Goal: Transaction & Acquisition: Purchase product/service

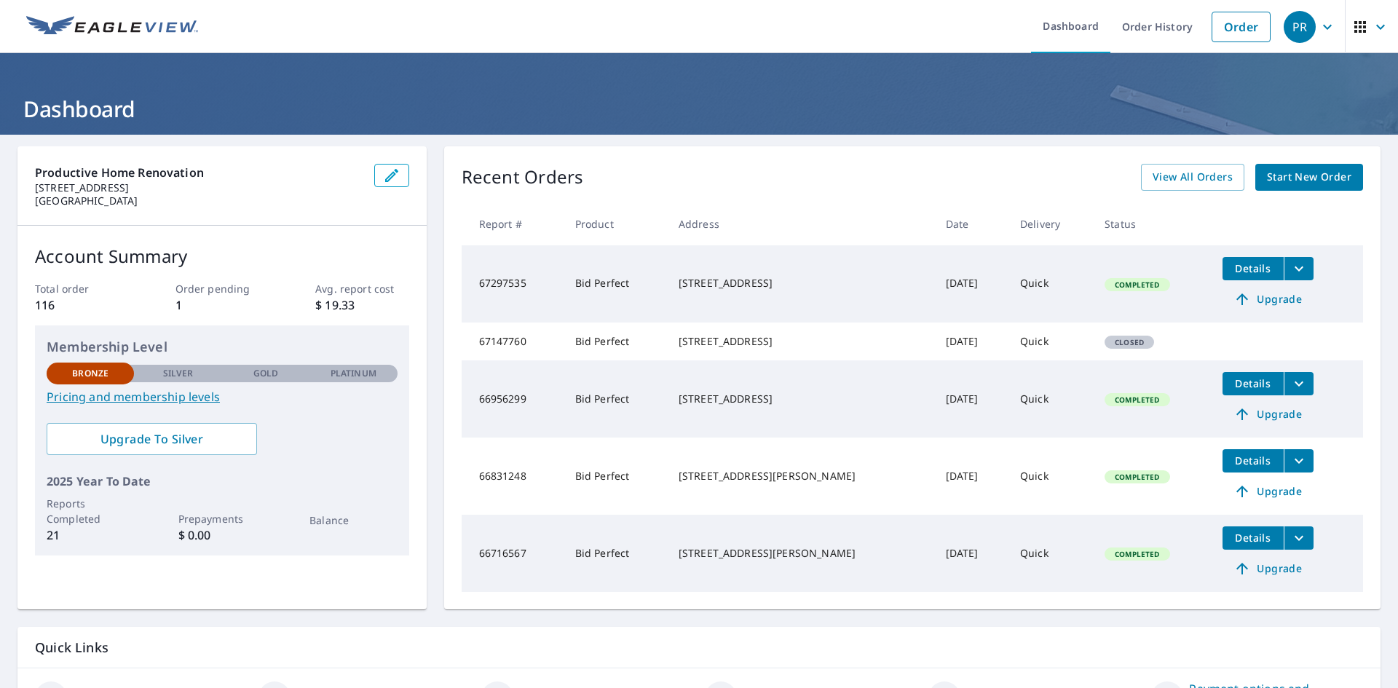
click at [1310, 173] on span "Start New Order" at bounding box center [1309, 177] width 84 height 18
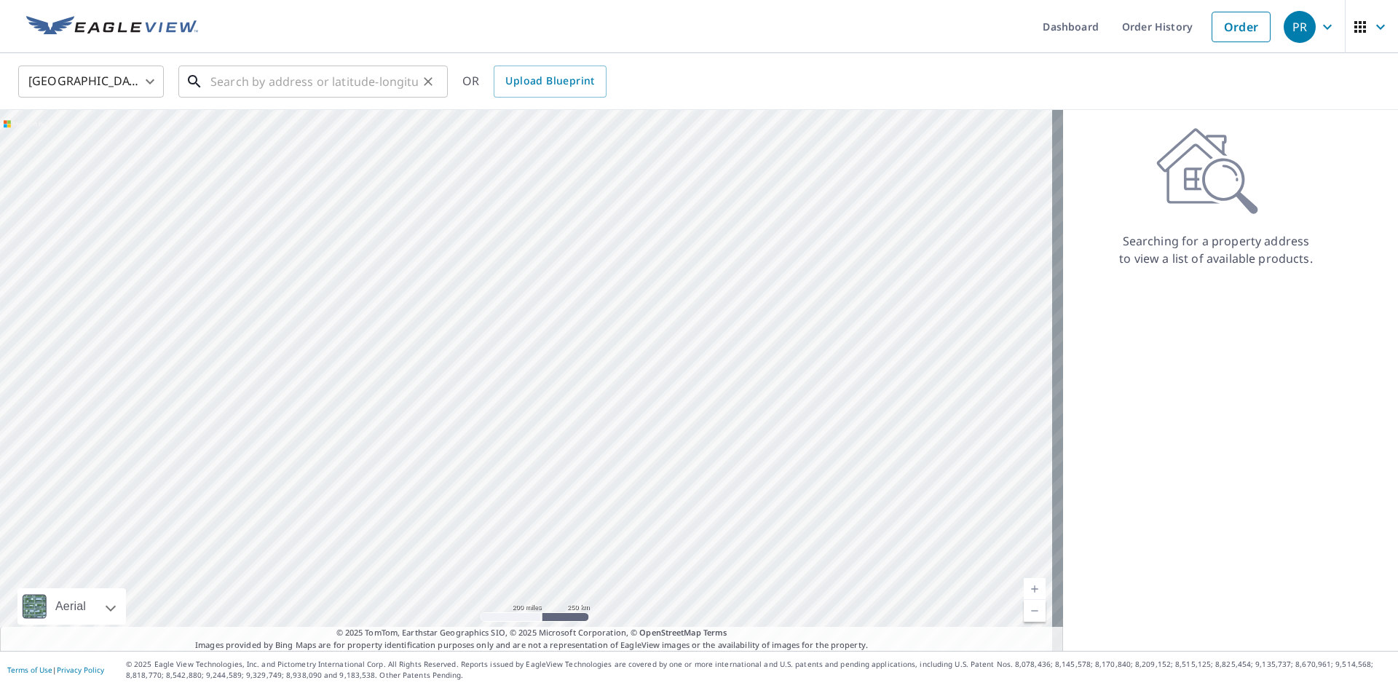
click at [289, 79] on input "text" at bounding box center [314, 81] width 208 height 41
paste input "118 Via Toluca"
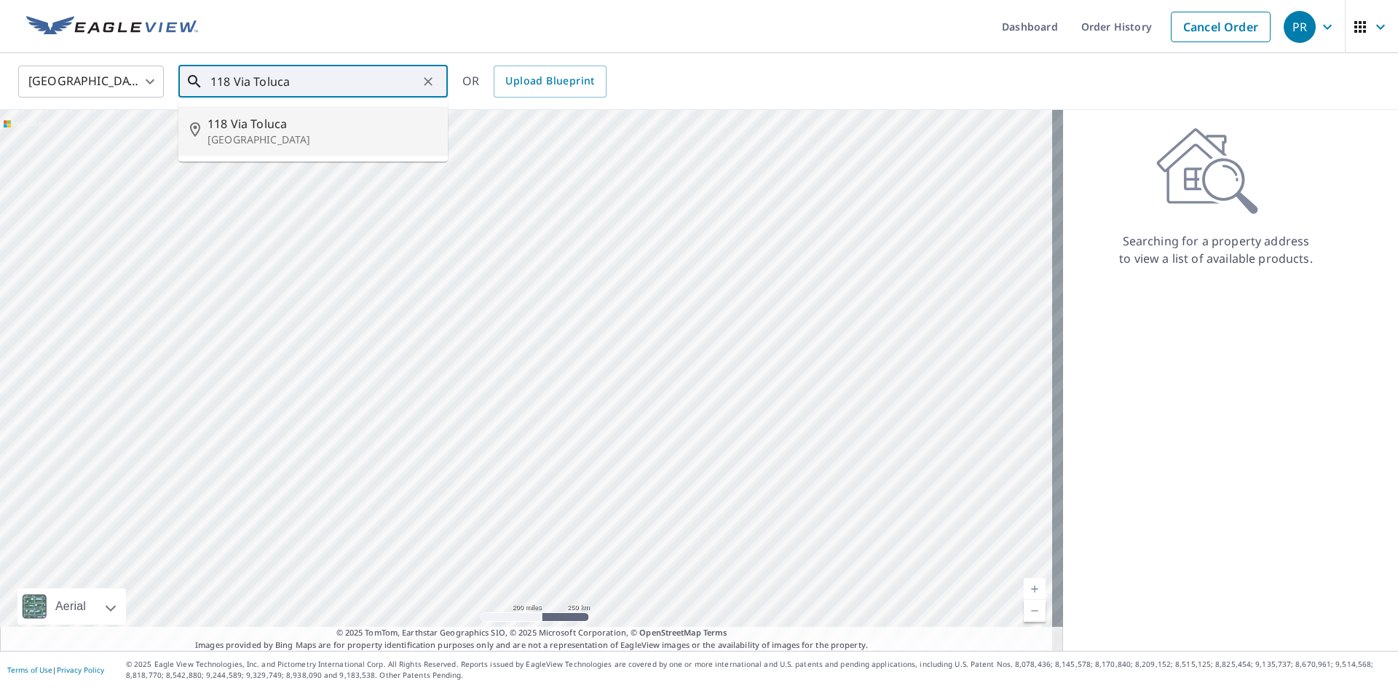
click at [273, 122] on span "118 Via Toluca" at bounding box center [322, 123] width 229 height 17
type input "118 Via Toluca San Clemente, CA 92672"
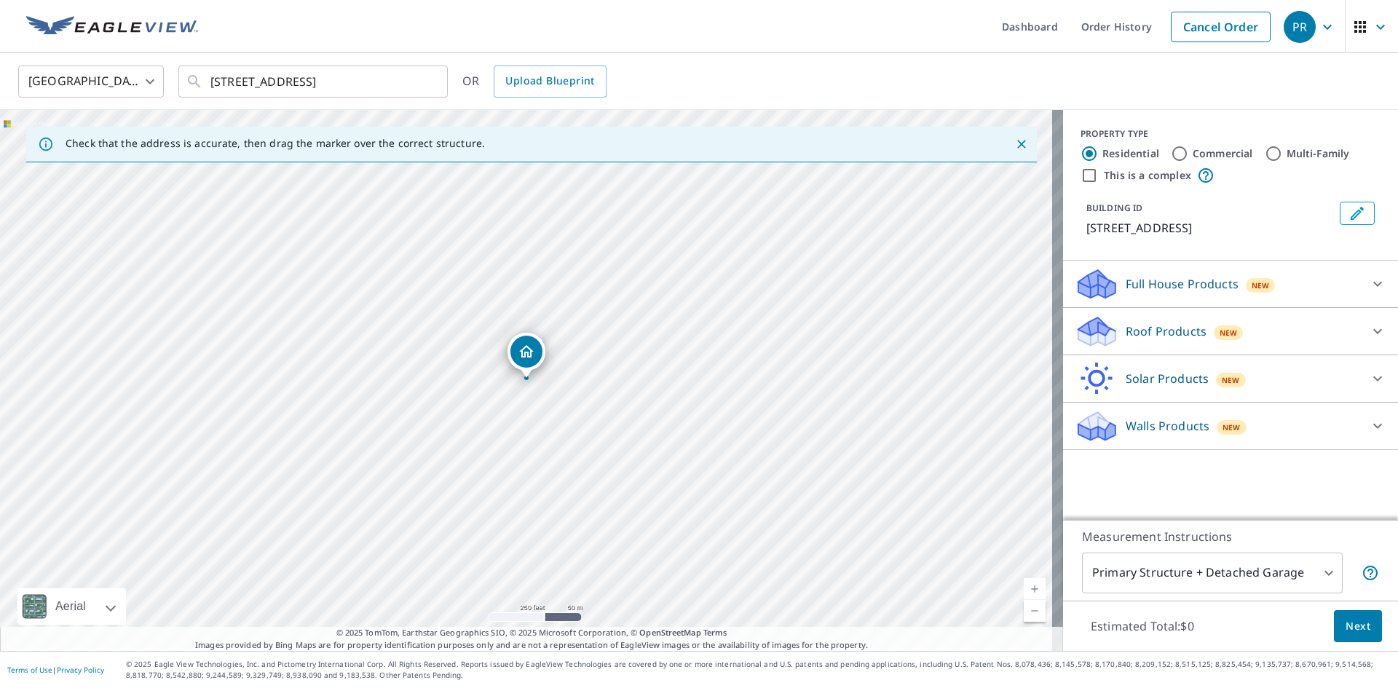
click at [1360, 382] on div at bounding box center [1377, 378] width 35 height 35
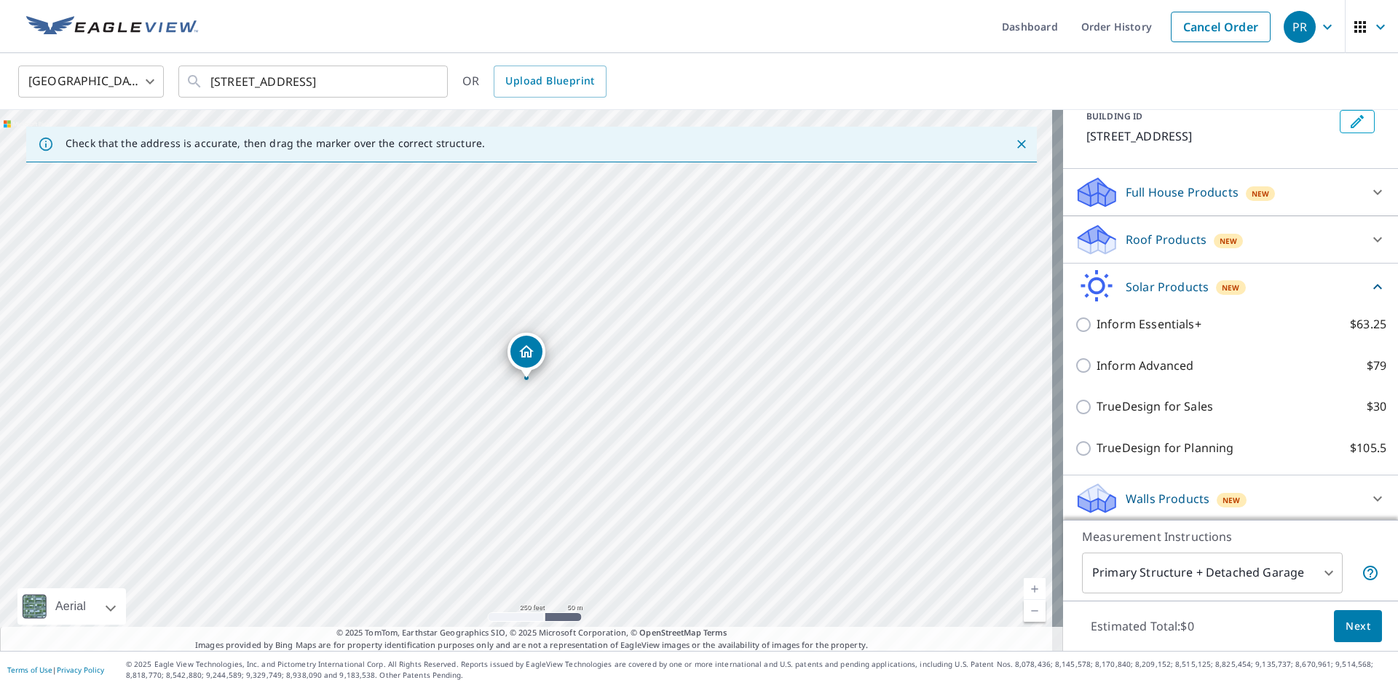
scroll to position [95, 0]
click at [1335, 233] on div "Roof Products New" at bounding box center [1217, 237] width 285 height 34
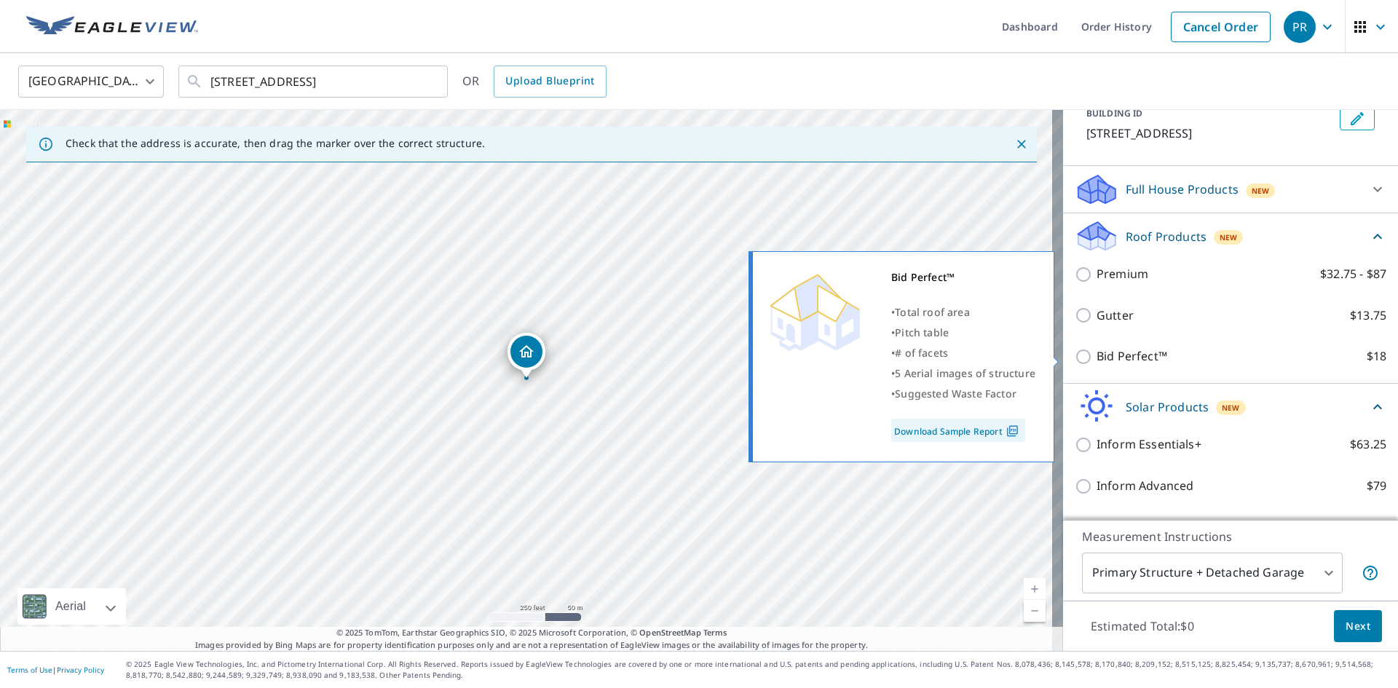
click at [1105, 354] on p "Bid Perfect™" at bounding box center [1132, 356] width 71 height 18
click at [1097, 354] on input "Bid Perfect™ $18" at bounding box center [1086, 356] width 22 height 17
checkbox input "true"
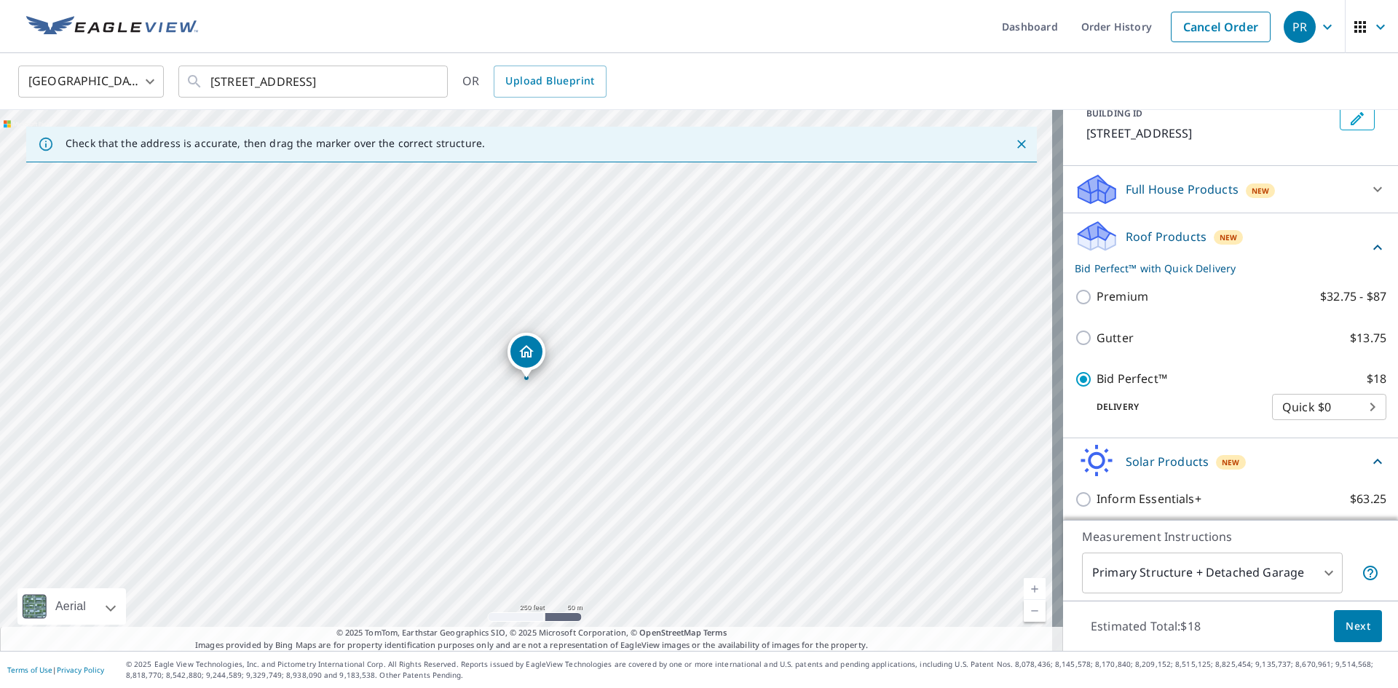
click at [1349, 627] on span "Next" at bounding box center [1358, 627] width 25 height 18
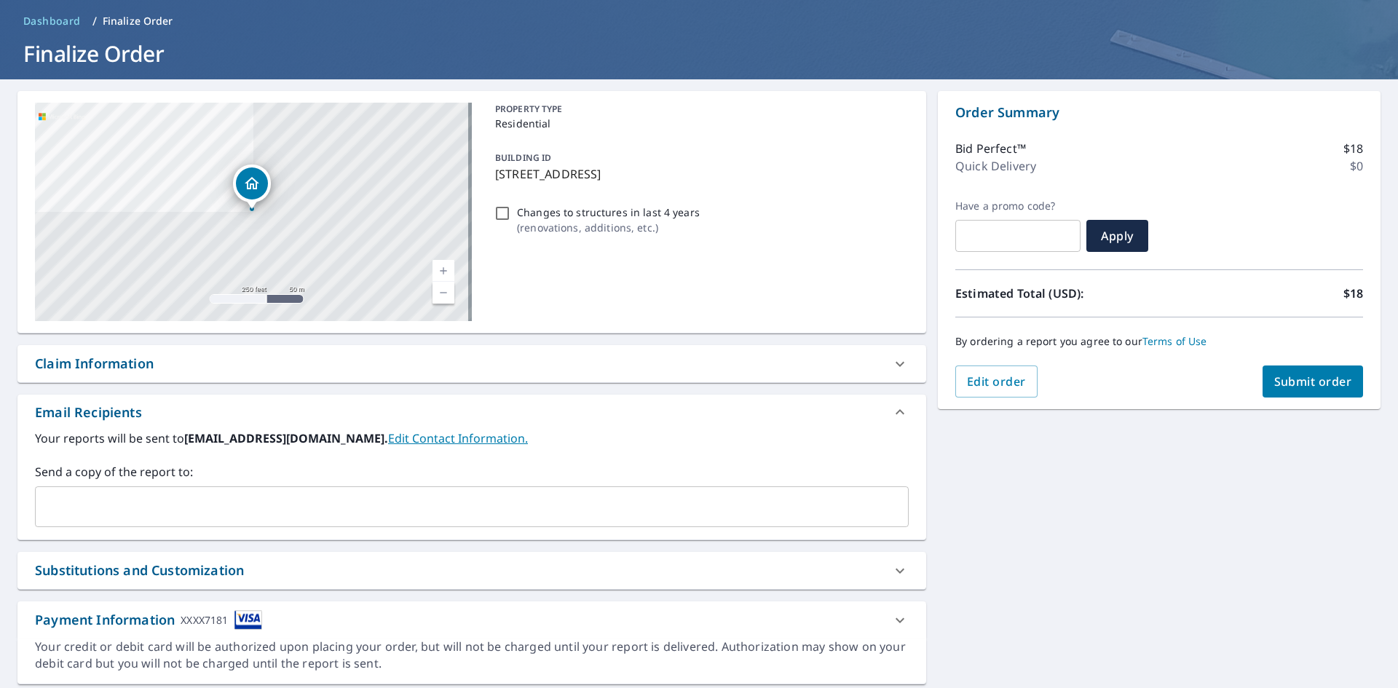
scroll to position [100, 0]
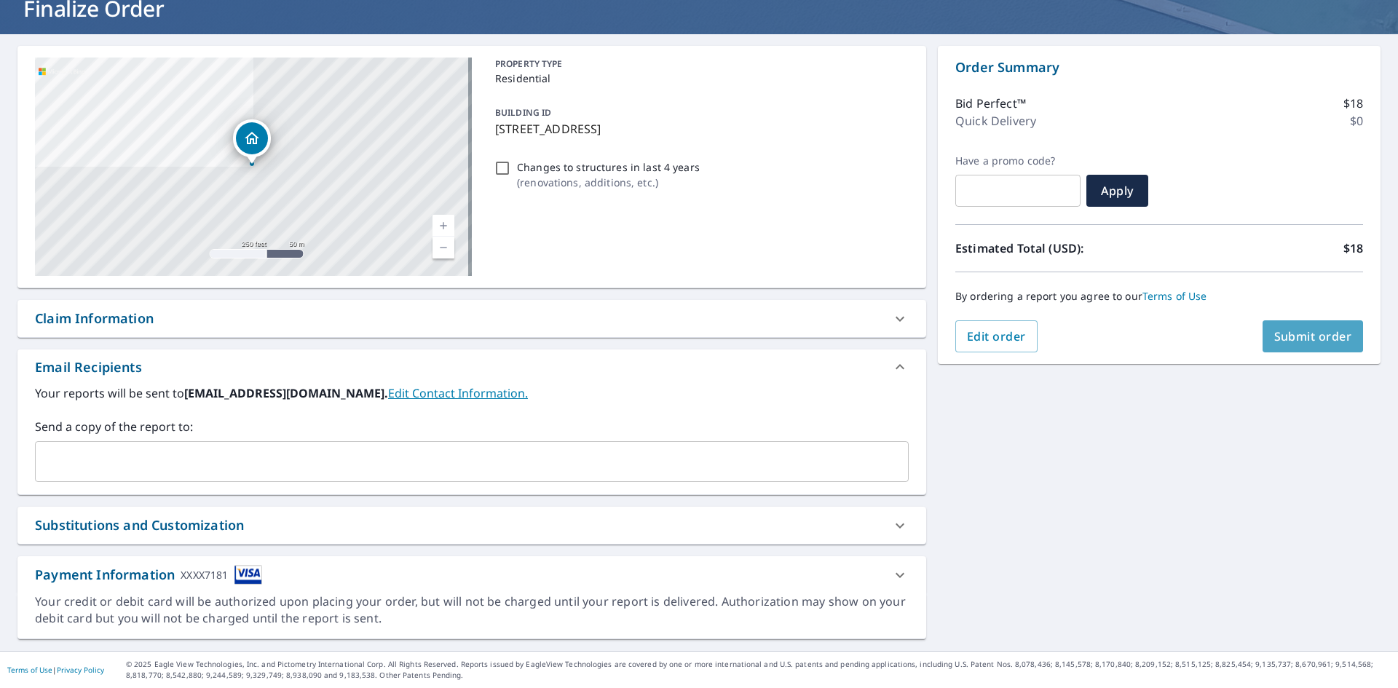
click at [1320, 344] on span "Submit order" at bounding box center [1313, 336] width 78 height 16
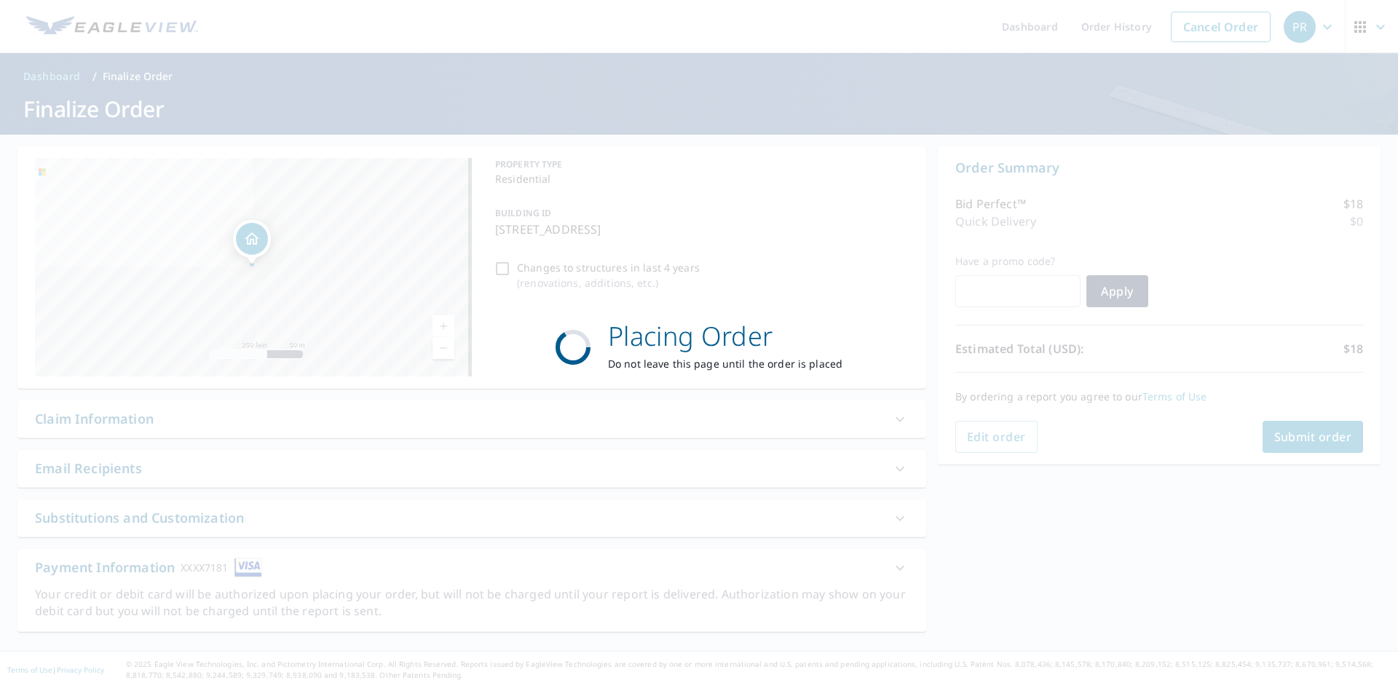
scroll to position [0, 0]
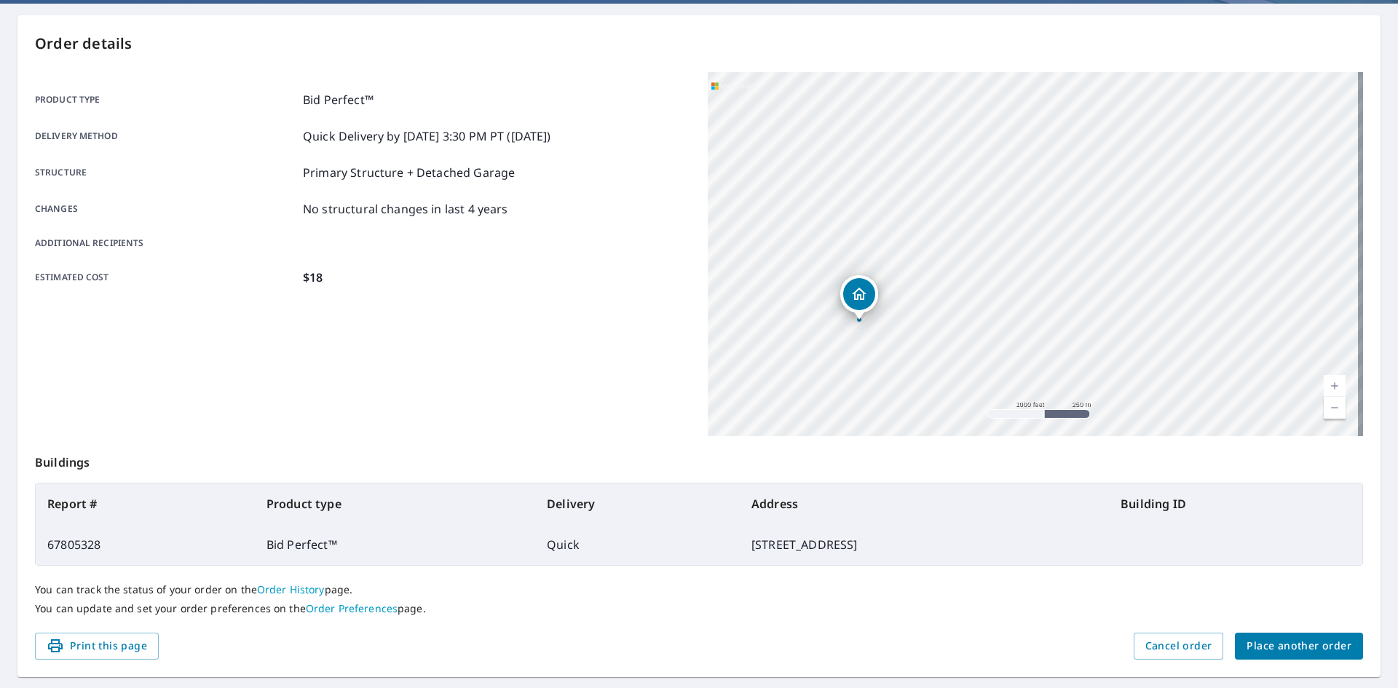
scroll to position [96, 0]
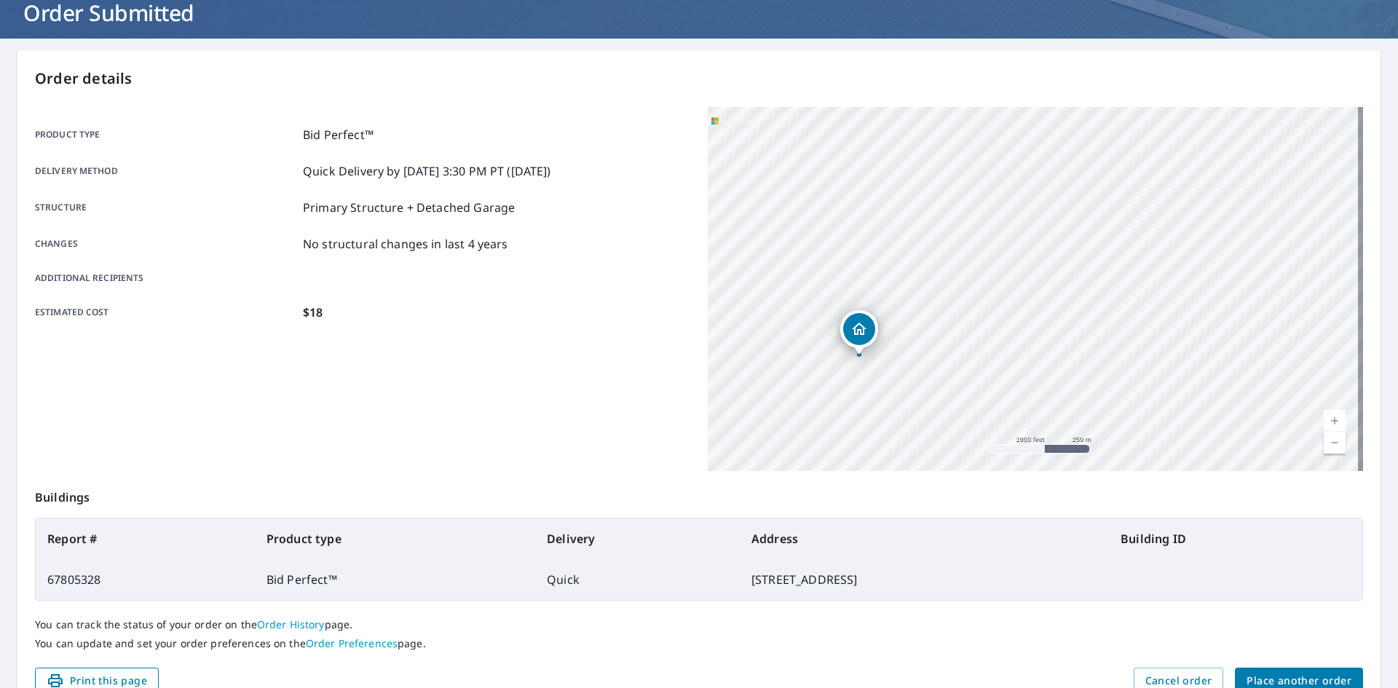
click at [105, 677] on span "Print this page" at bounding box center [97, 681] width 100 height 18
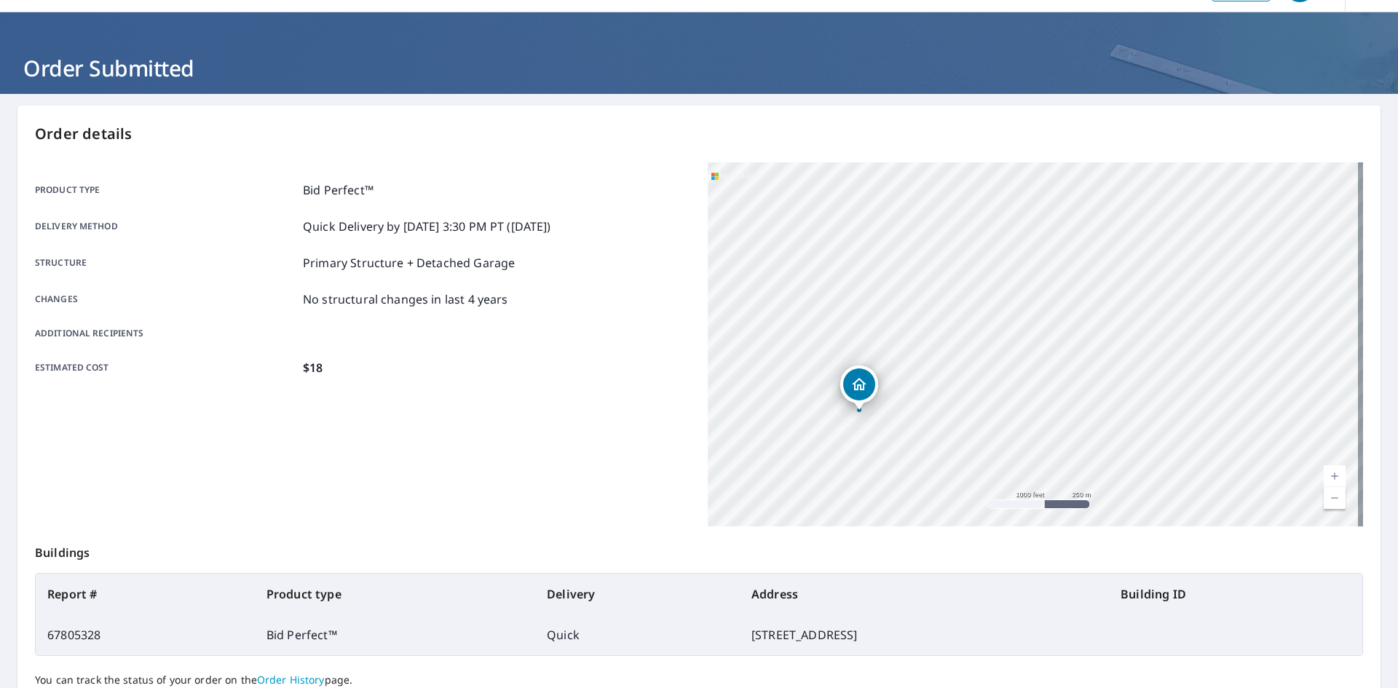
scroll to position [0, 0]
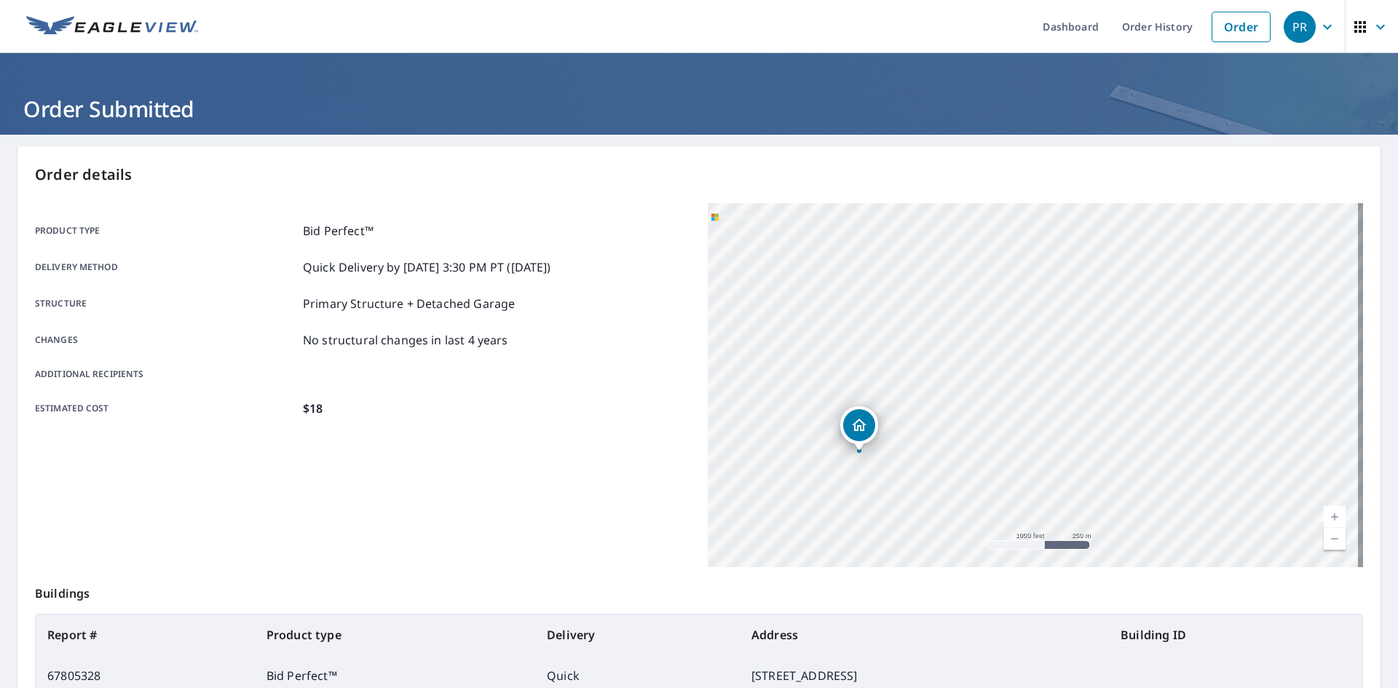
click at [164, 30] on img at bounding box center [112, 27] width 172 height 22
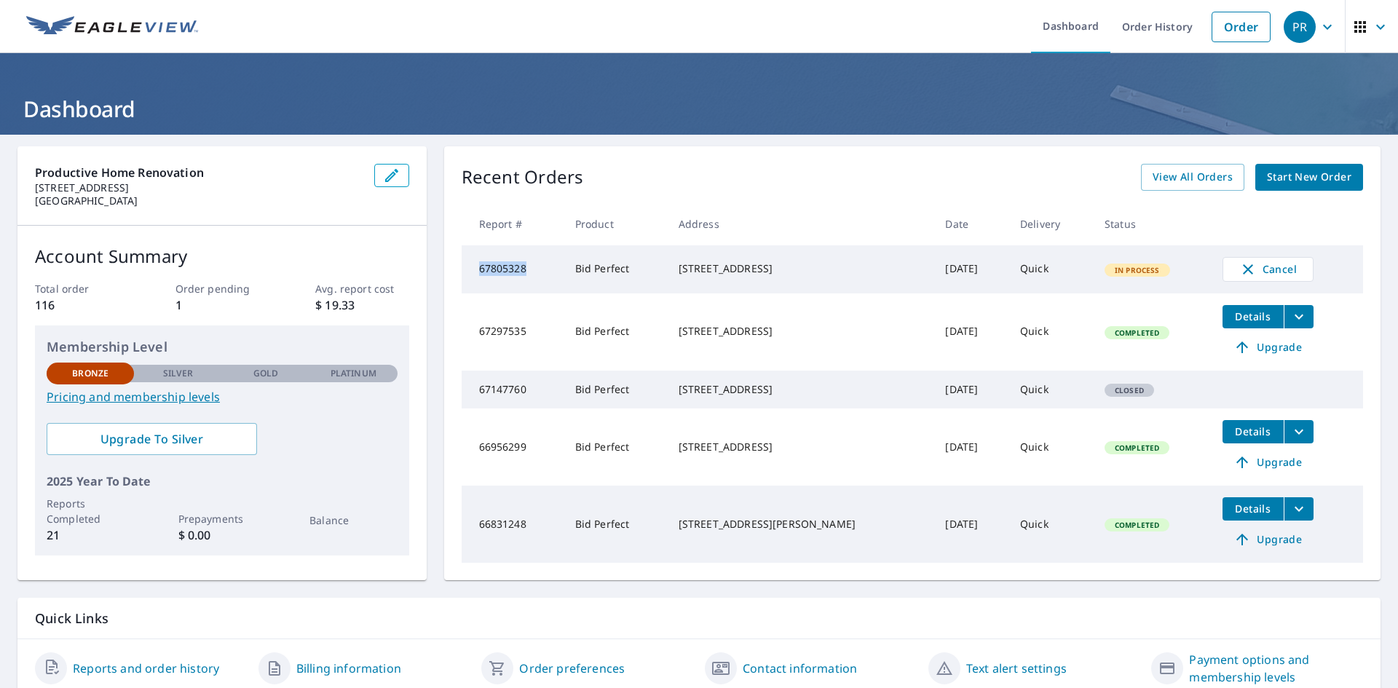
drag, startPoint x: 527, startPoint y: 273, endPoint x: 471, endPoint y: 269, distance: 56.2
click at [471, 269] on td "67805328" at bounding box center [513, 269] width 102 height 48
copy td "67805328"
drag, startPoint x: 793, startPoint y: 277, endPoint x: 669, endPoint y: 259, distance: 126.0
click at [669, 259] on td "[STREET_ADDRESS]" at bounding box center [800, 269] width 267 height 48
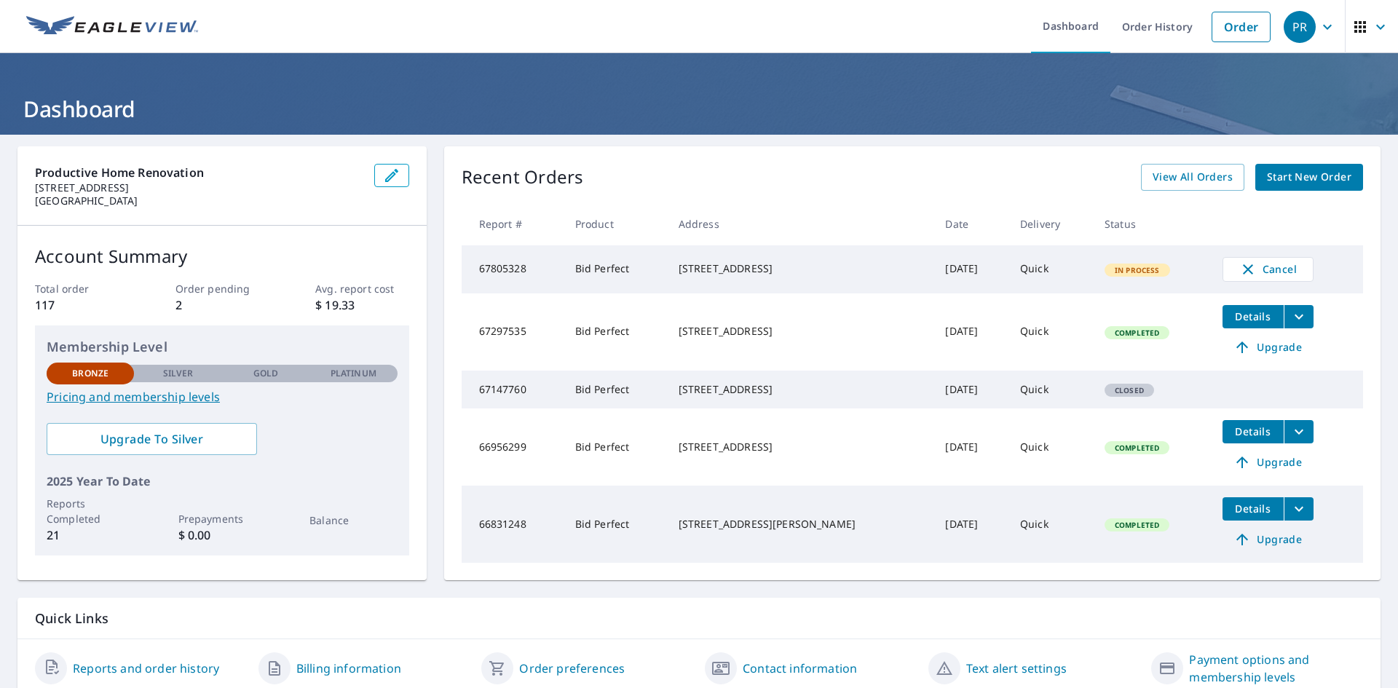
copy div "118 Via Toluca San Clemente, CA 92672"
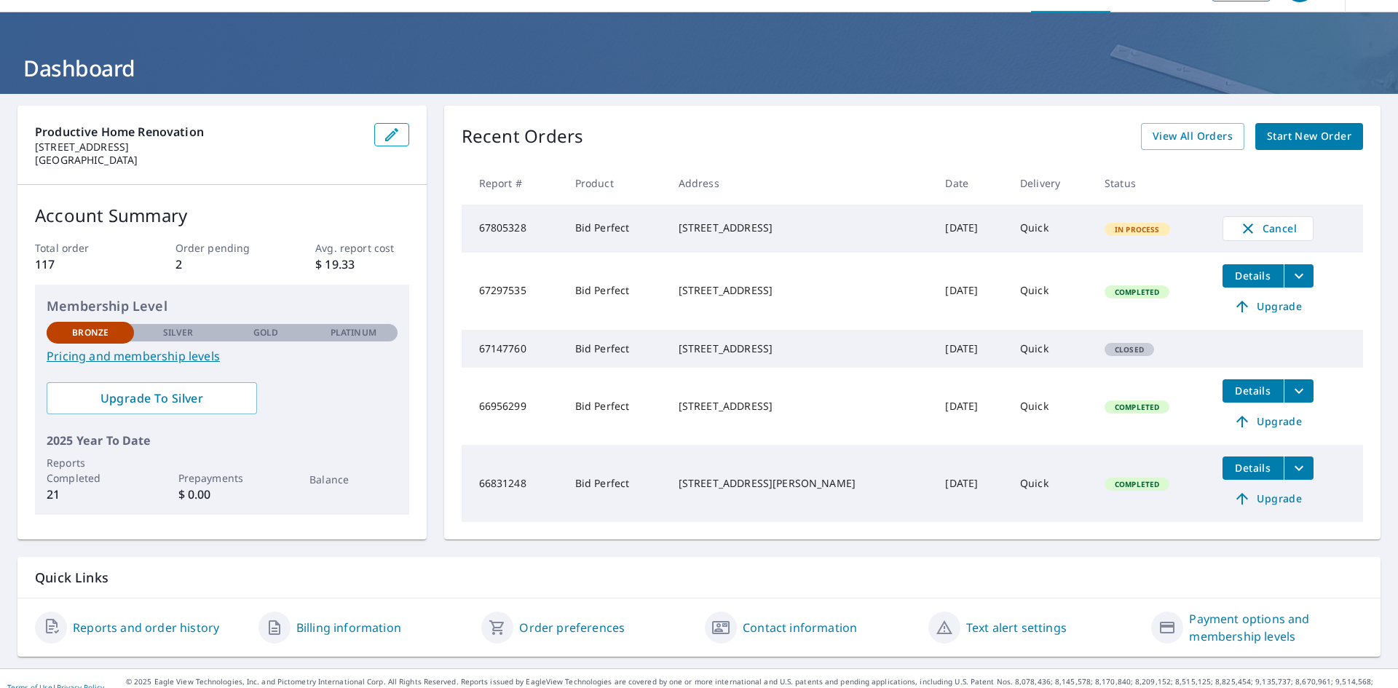
scroll to position [77, 0]
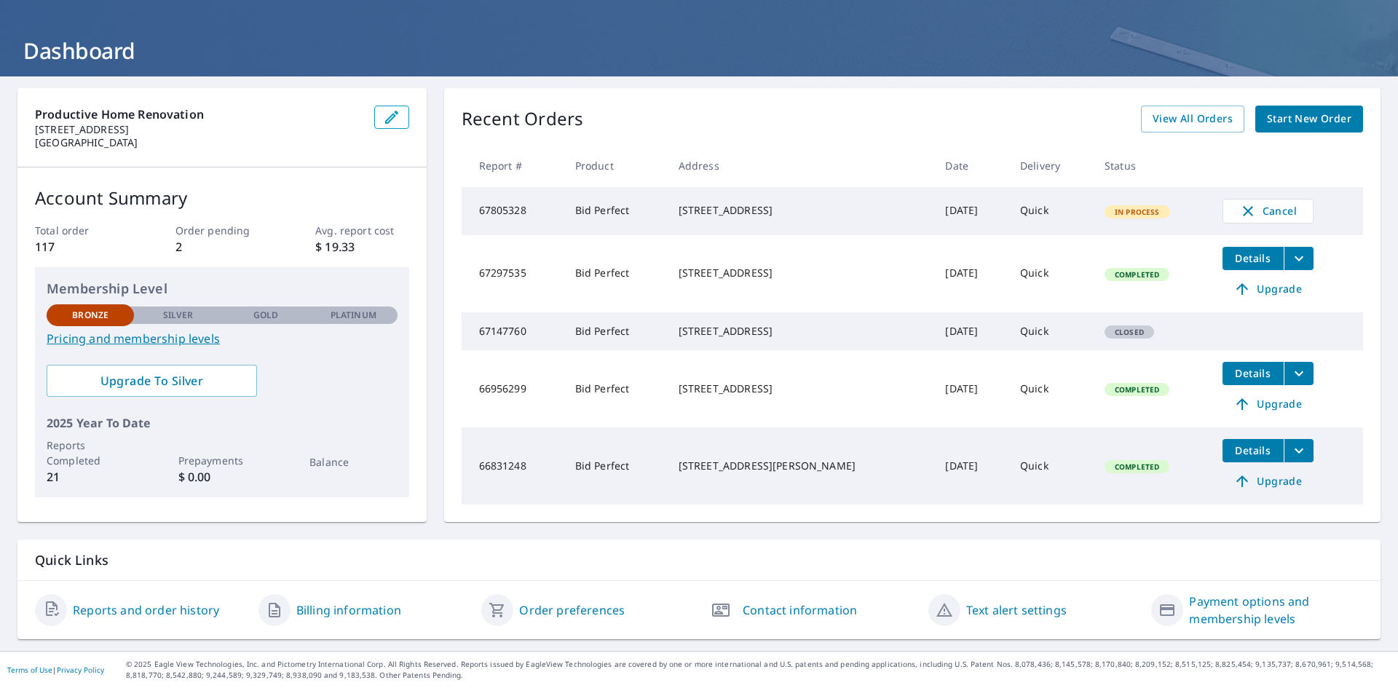
click at [723, 607] on icon "button" at bounding box center [720, 610] width 17 height 13
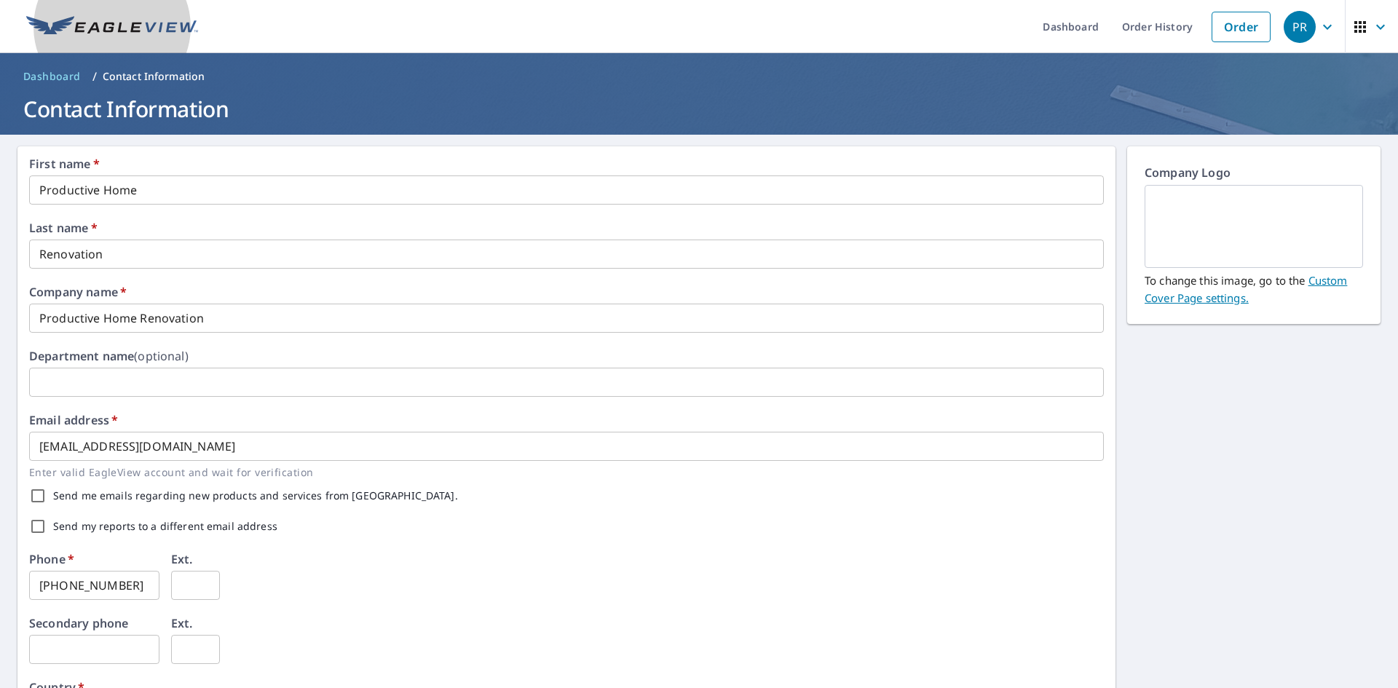
click at [92, 31] on img at bounding box center [112, 27] width 172 height 22
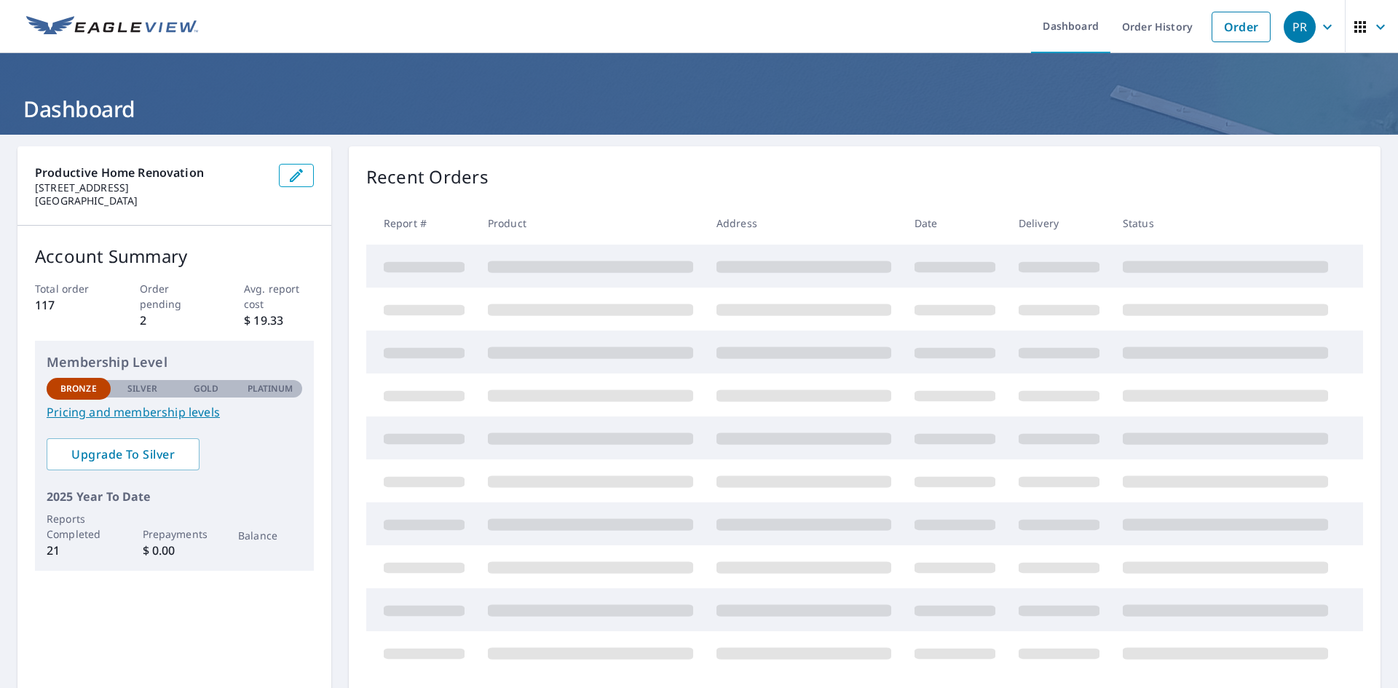
click at [1376, 27] on icon "button" at bounding box center [1380, 26] width 9 height 5
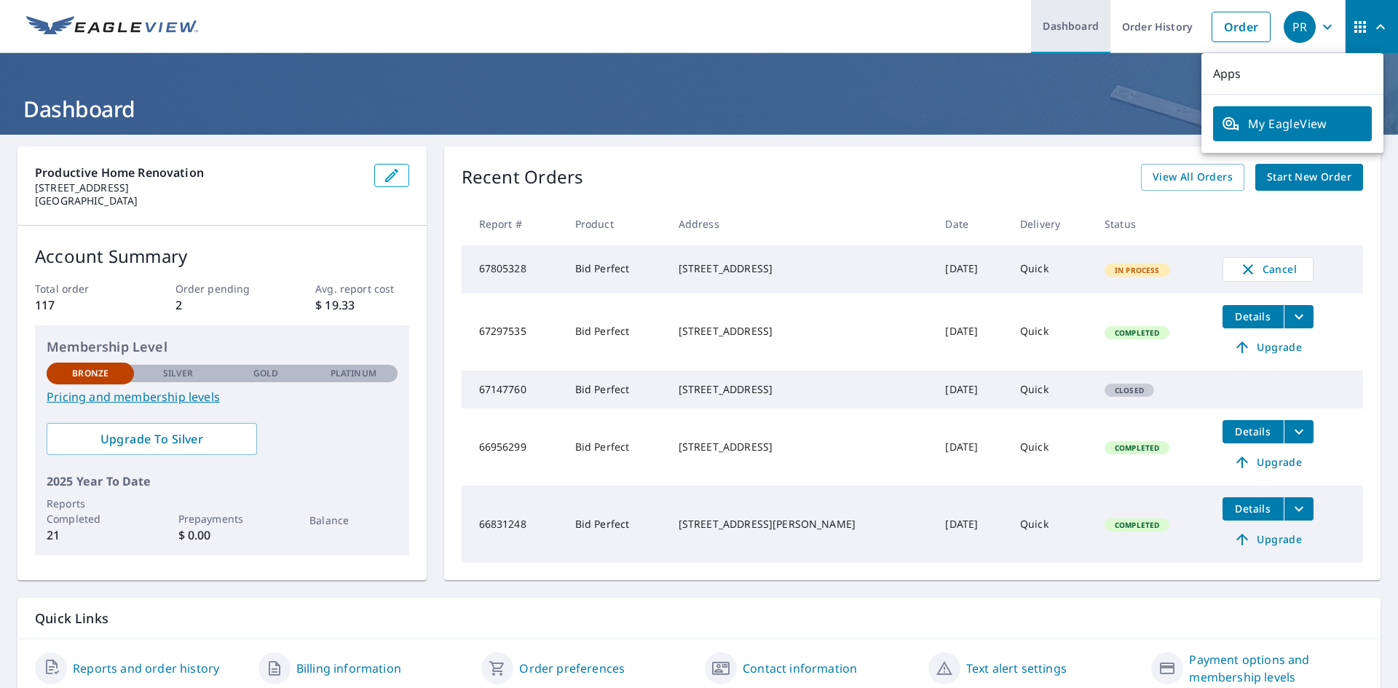
click at [1047, 28] on link "Dashboard" at bounding box center [1070, 26] width 79 height 53
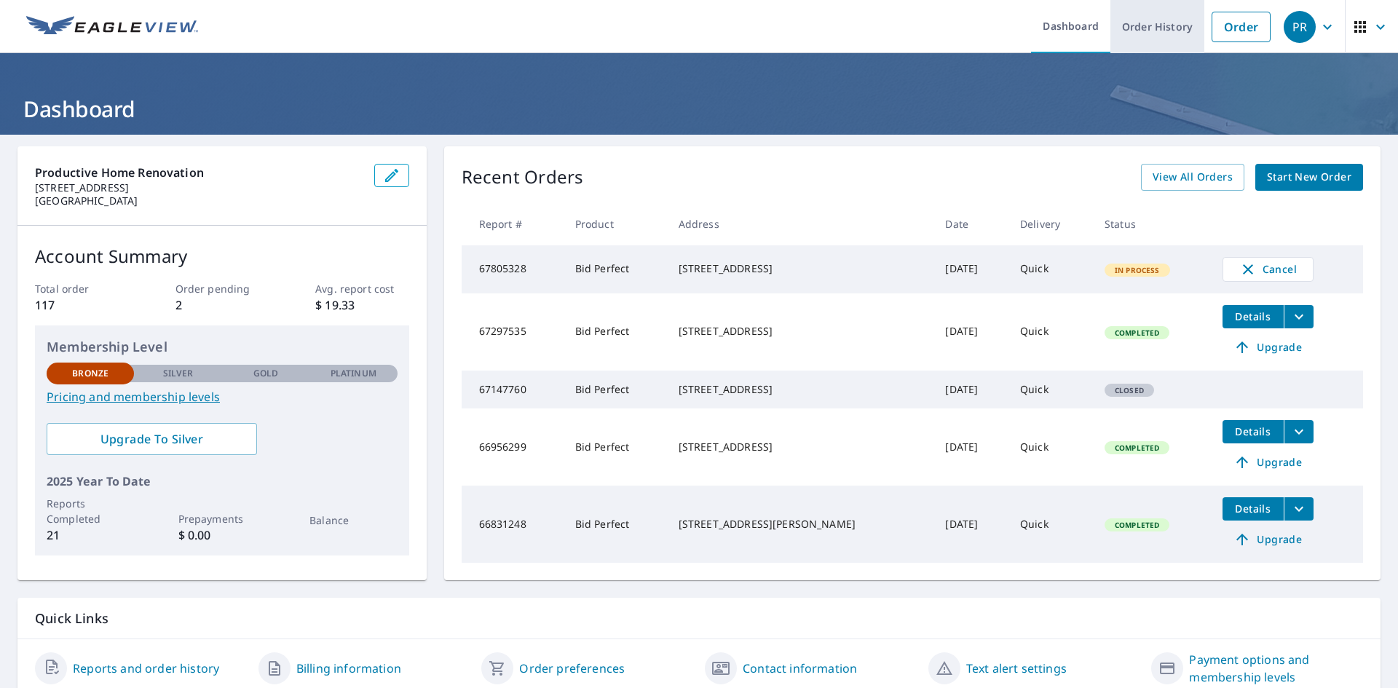
click at [1146, 40] on link "Order History" at bounding box center [1158, 26] width 94 height 53
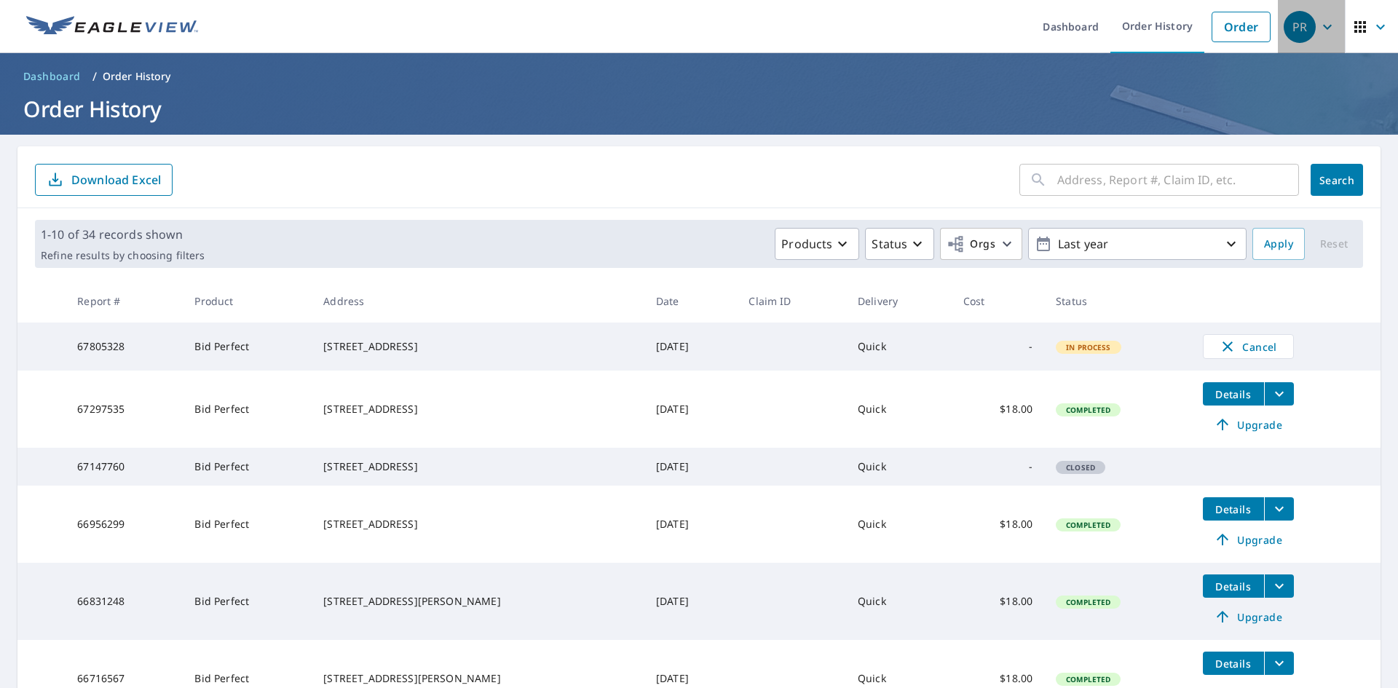
click at [1323, 26] on icon "button" at bounding box center [1327, 26] width 9 height 5
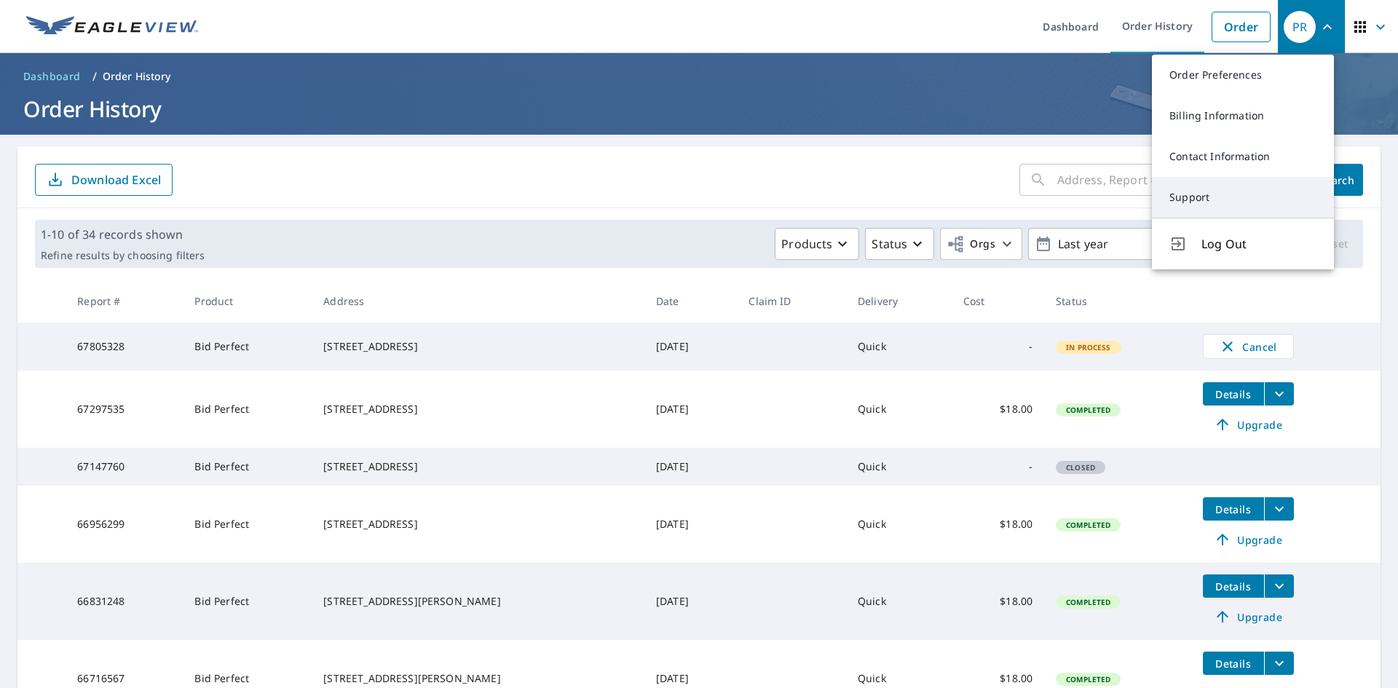
click at [1216, 189] on link "Support" at bounding box center [1243, 197] width 182 height 41
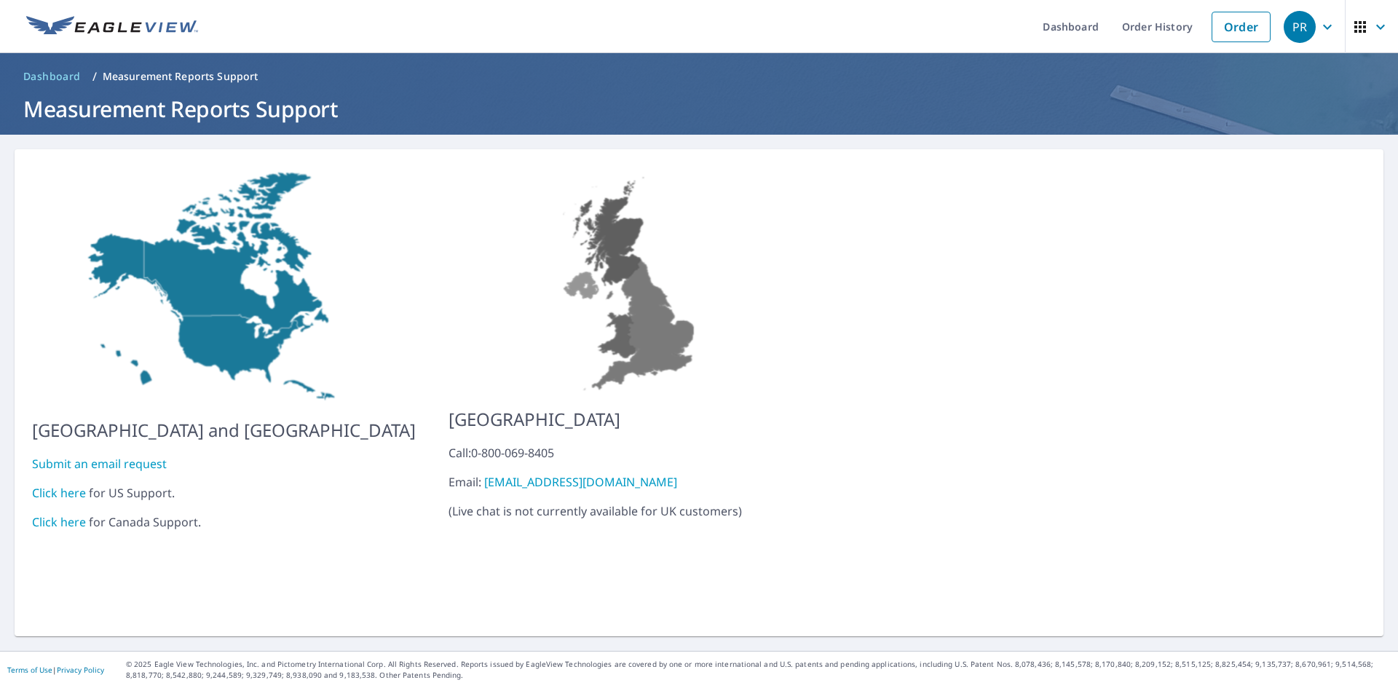
click at [74, 485] on link "Click here" at bounding box center [59, 493] width 54 height 16
click at [140, 13] on link at bounding box center [111, 26] width 189 height 53
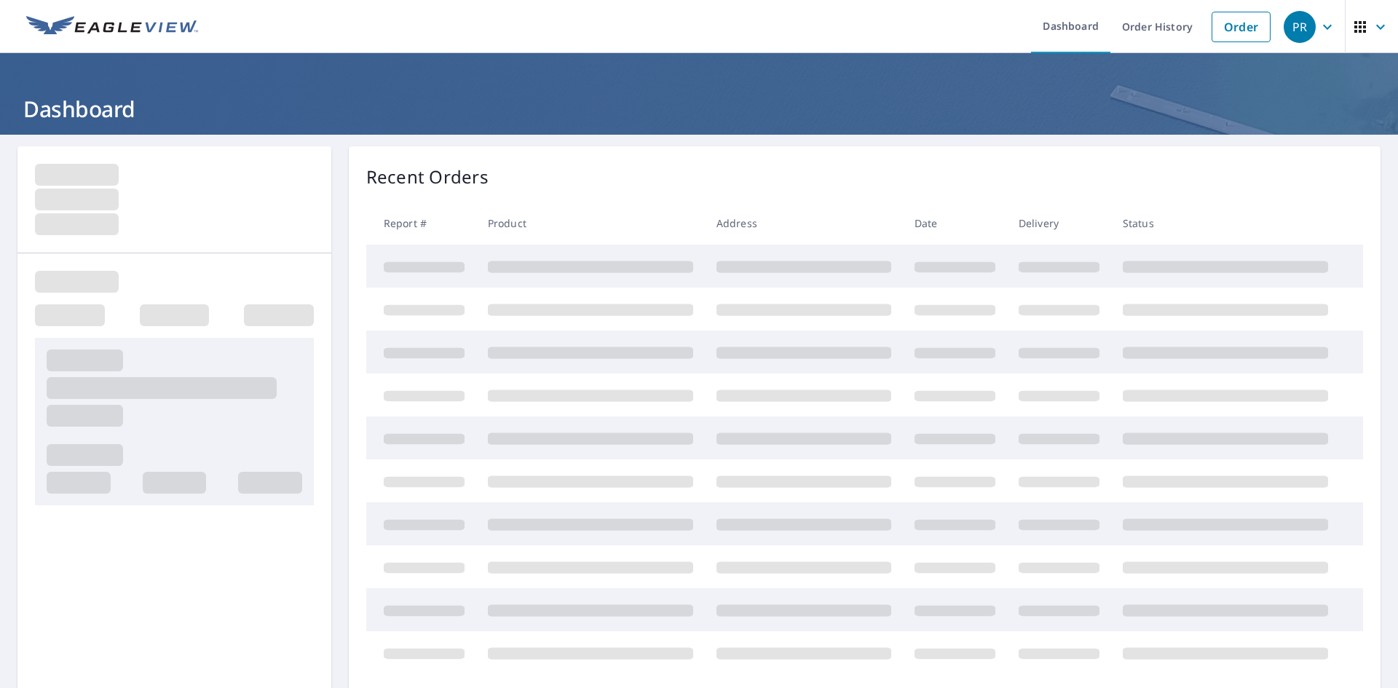
click at [84, 29] on img at bounding box center [112, 27] width 172 height 22
